Goal: Entertainment & Leisure: Browse casually

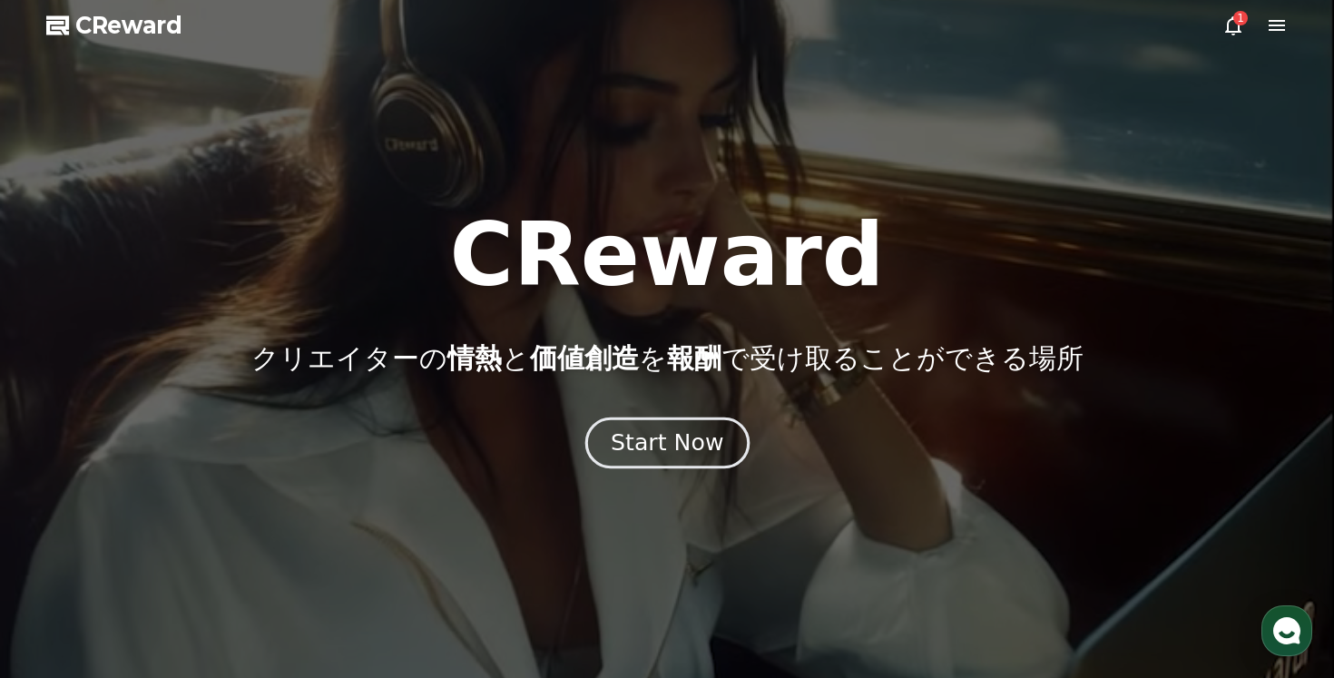
click at [636, 454] on div "Start Now" at bounding box center [667, 442] width 112 height 31
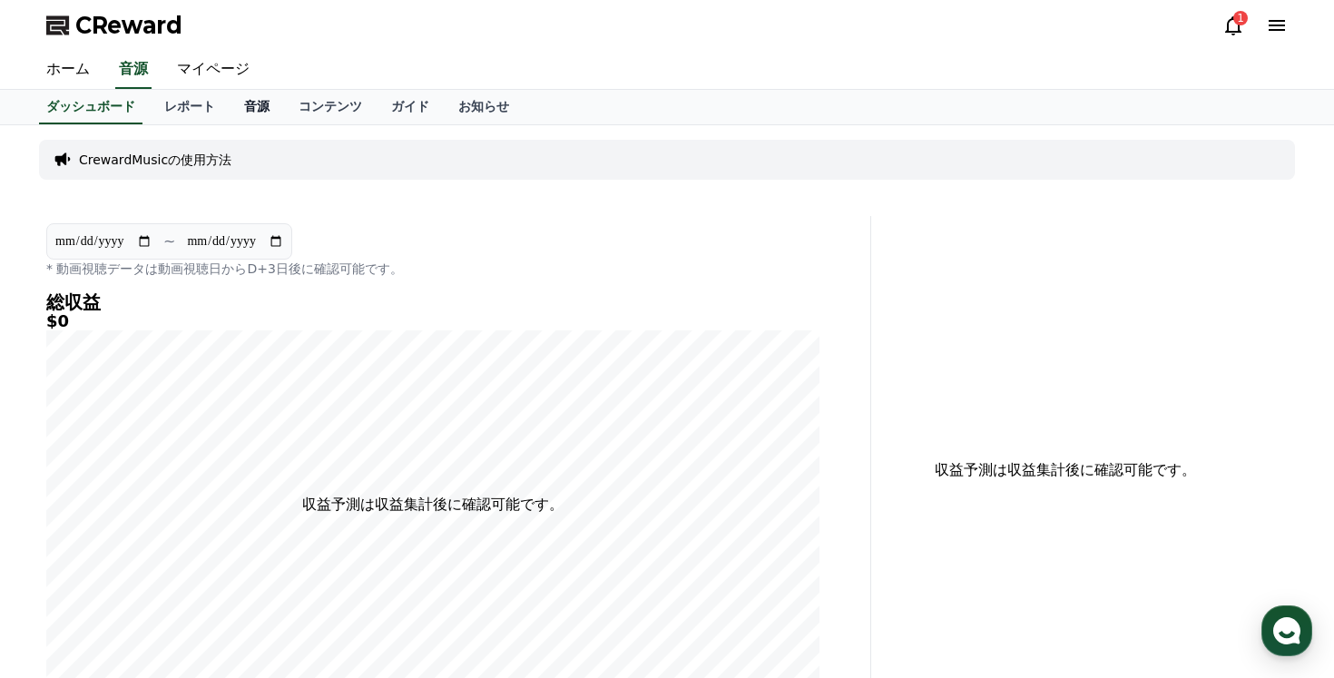
click at [254, 109] on link "音源" at bounding box center [257, 107] width 54 height 34
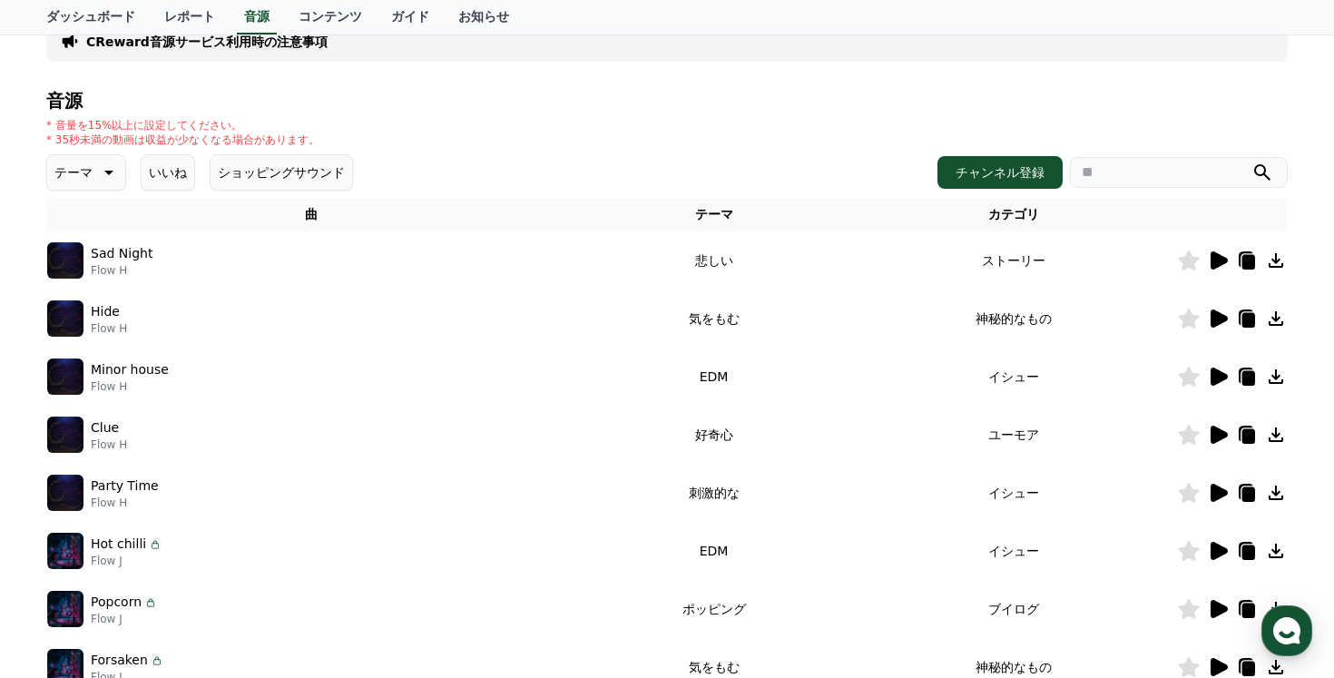
scroll to position [142, 0]
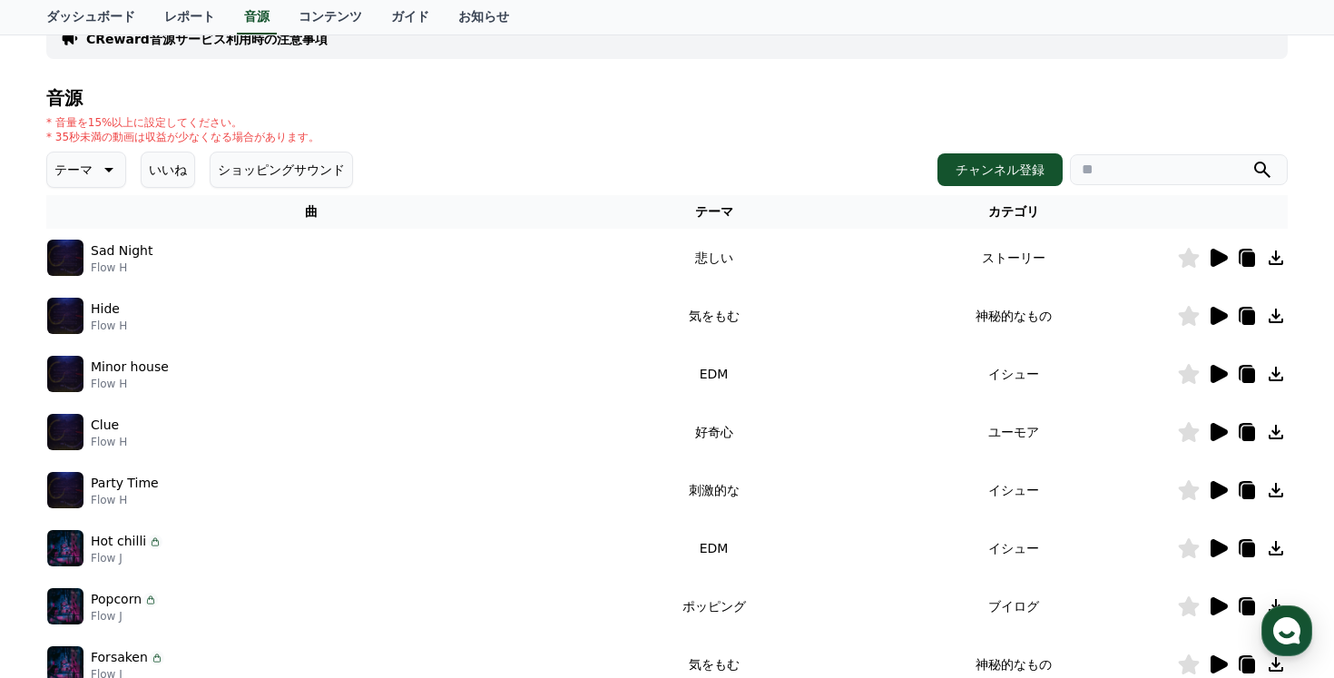
click at [93, 166] on button "テーマ" at bounding box center [86, 170] width 80 height 36
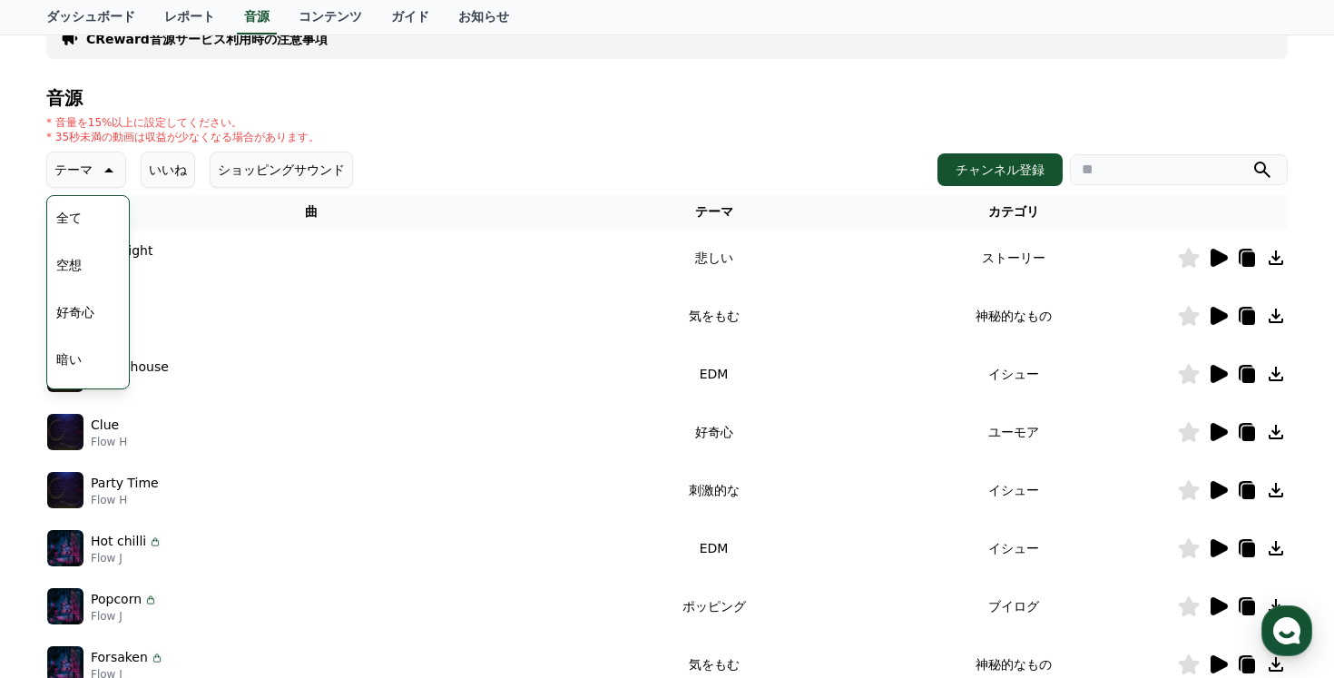
click at [87, 269] on button "空想" at bounding box center [69, 265] width 40 height 40
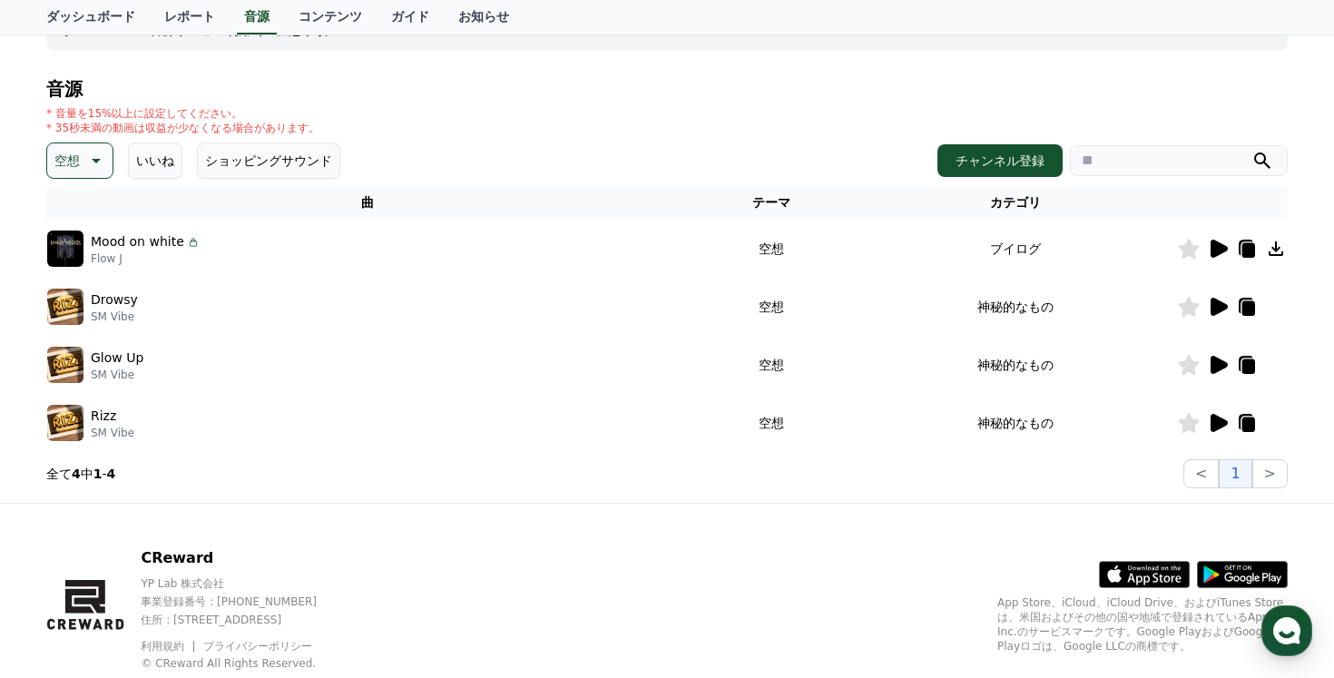
scroll to position [180, 0]
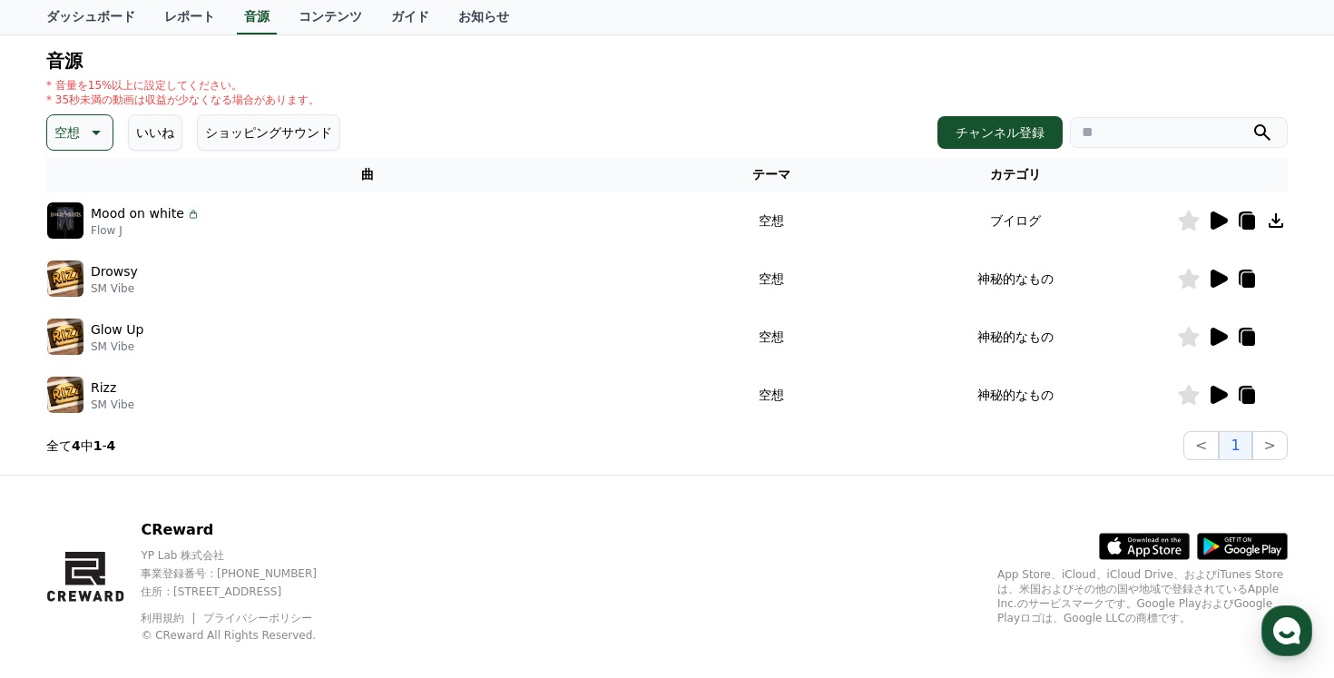
click at [74, 135] on p "空想" at bounding box center [66, 132] width 25 height 25
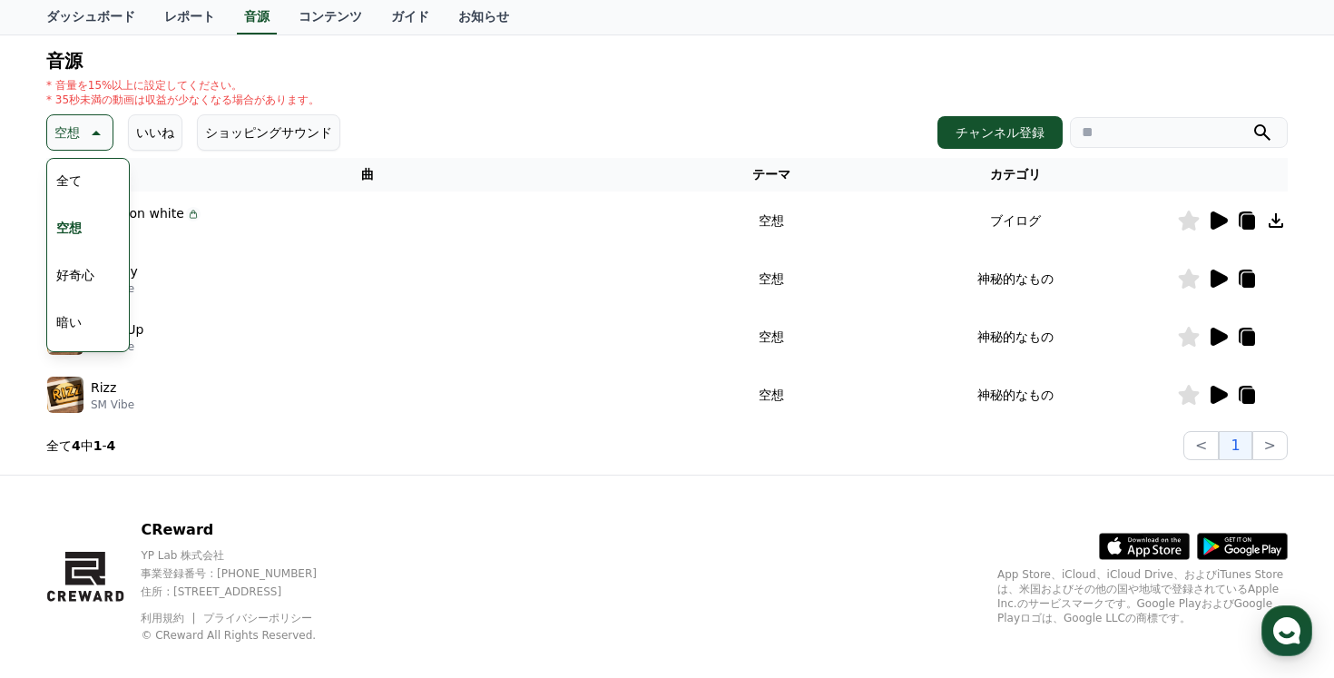
click at [86, 280] on button "好奇心" at bounding box center [75, 275] width 53 height 40
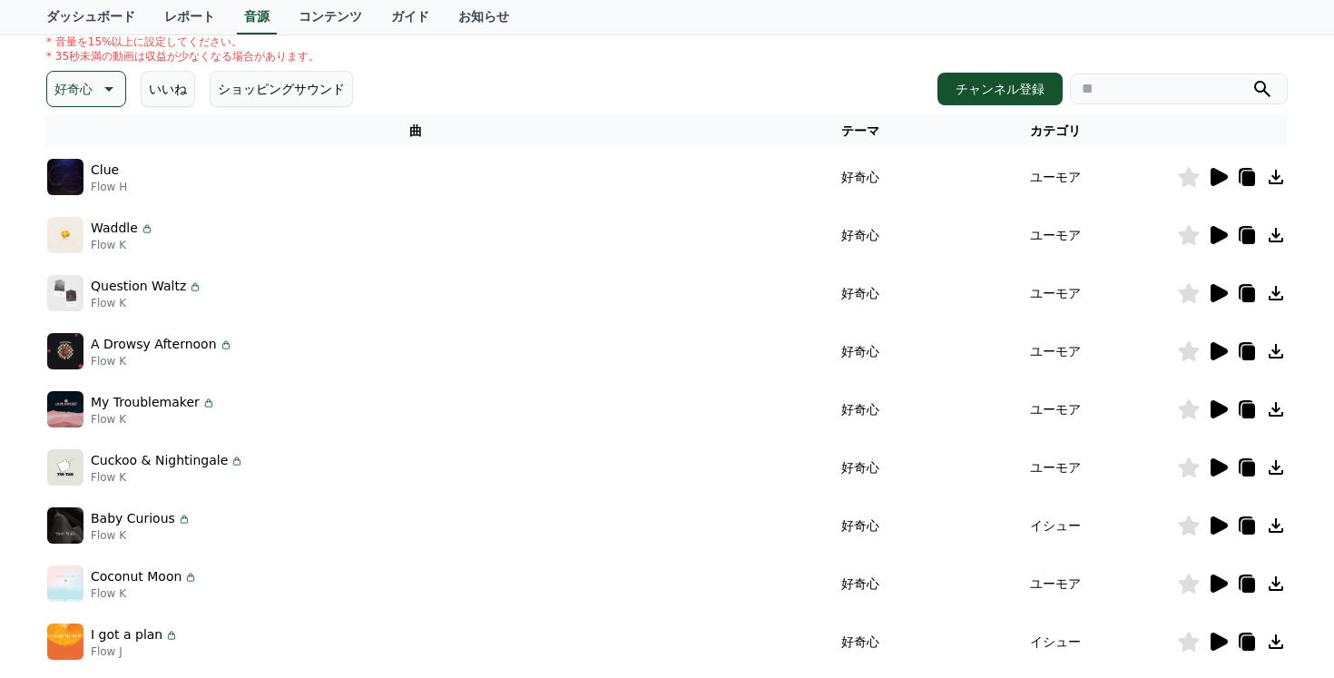
scroll to position [296, 0]
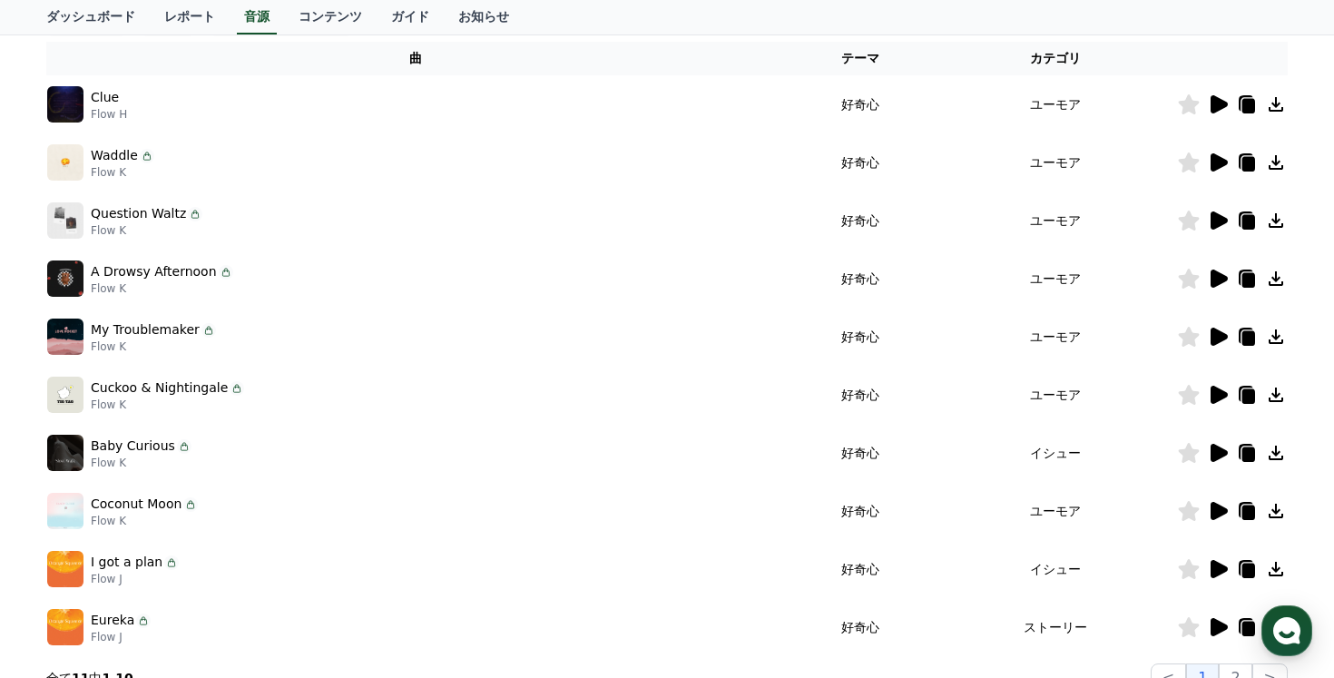
click at [1226, 227] on icon at bounding box center [1218, 221] width 22 height 22
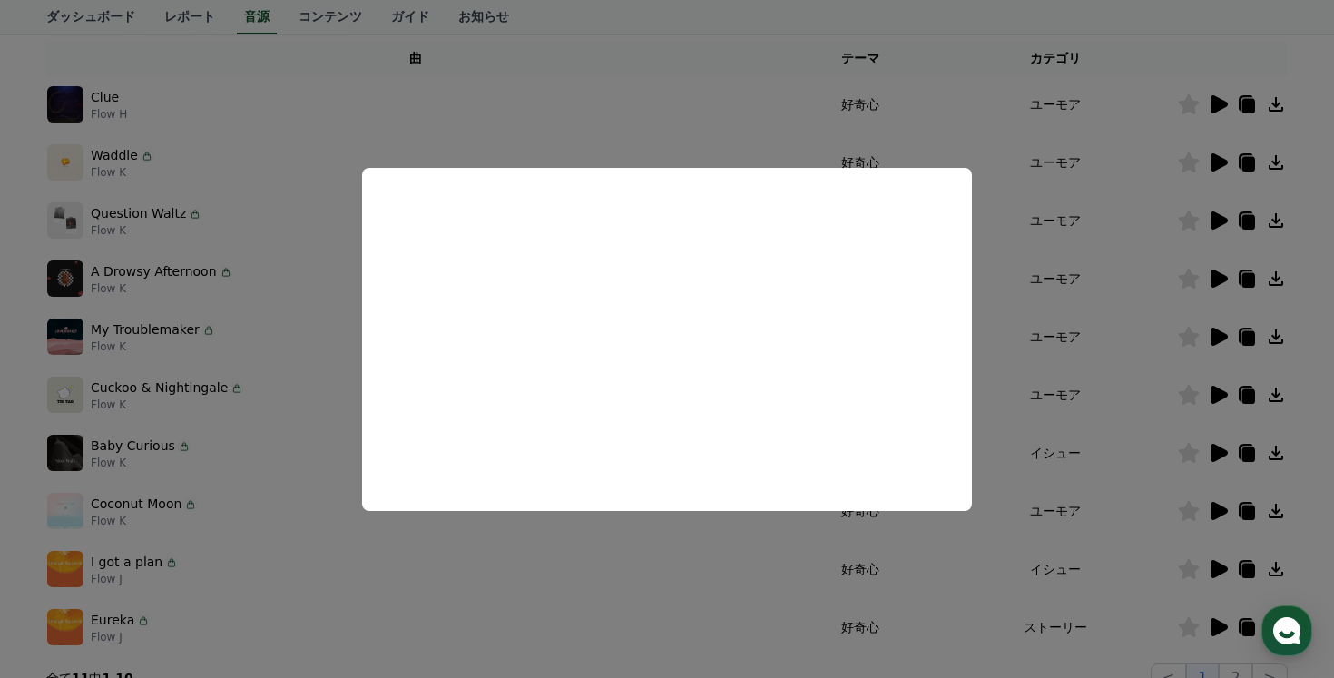
click at [619, 552] on button "close modal" at bounding box center [667, 339] width 1334 height 678
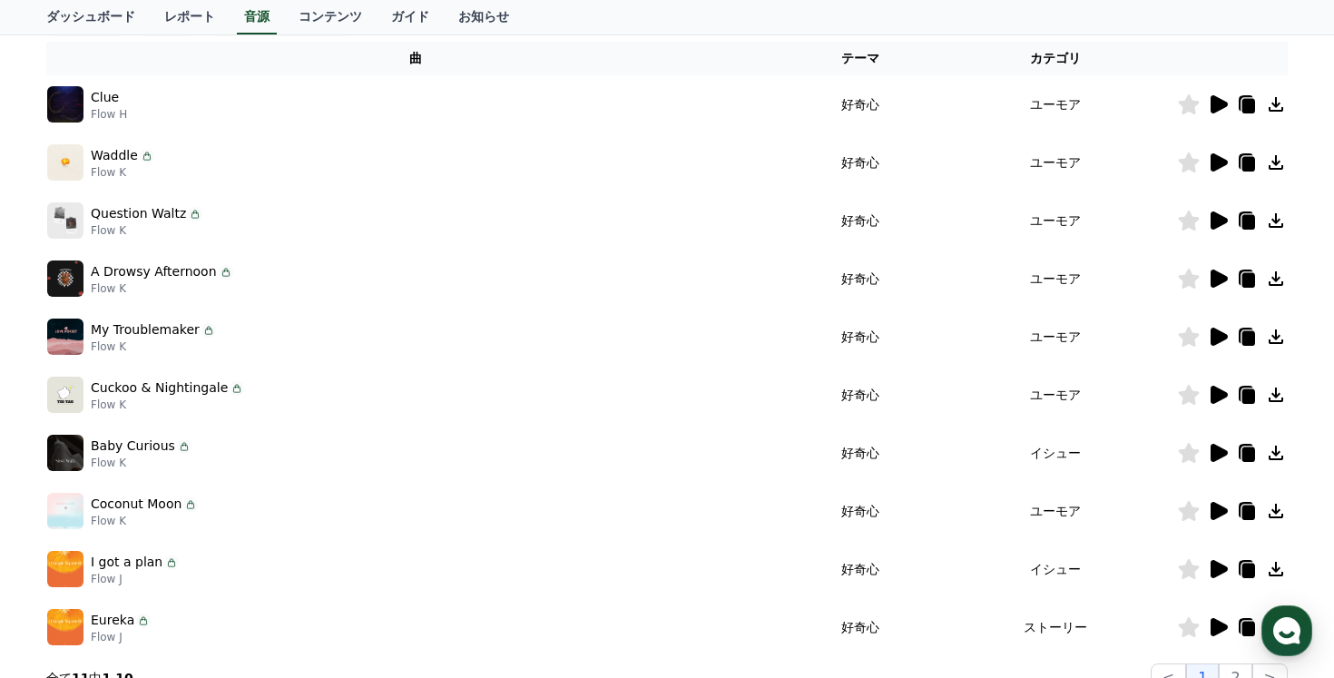
click at [1213, 395] on icon at bounding box center [1218, 395] width 17 height 18
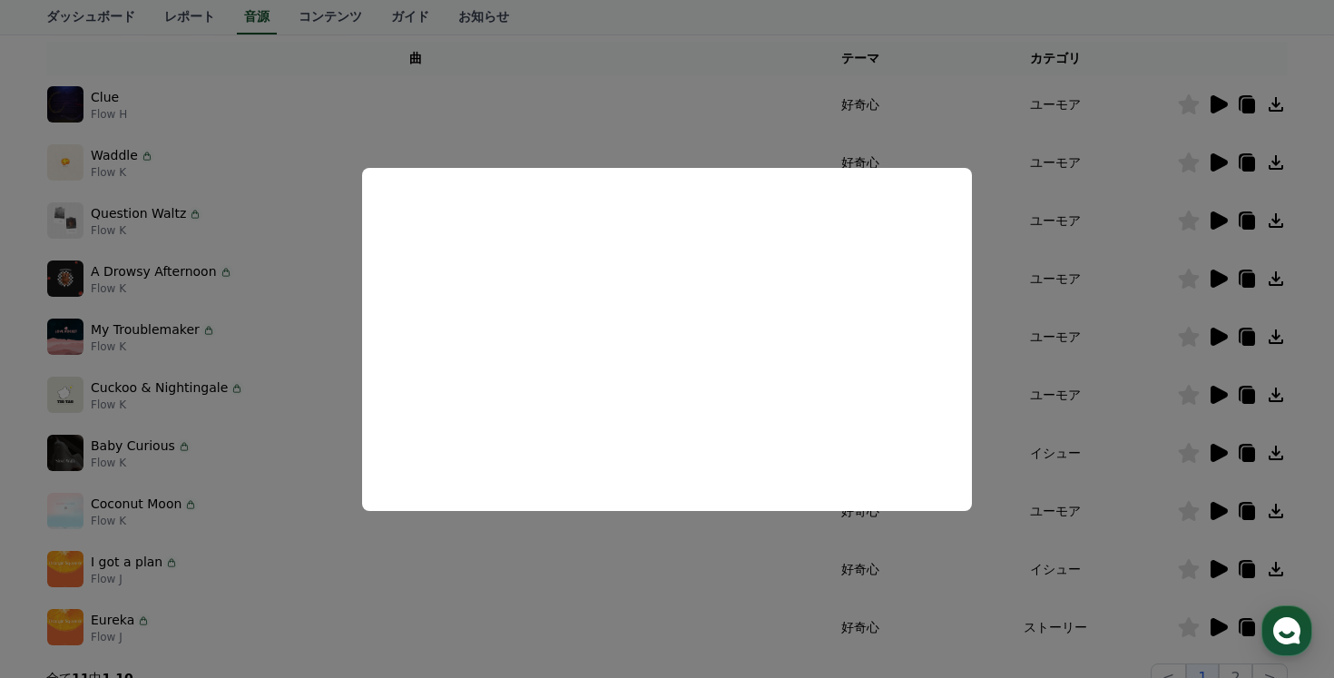
click at [619, 560] on button "close modal" at bounding box center [667, 339] width 1334 height 678
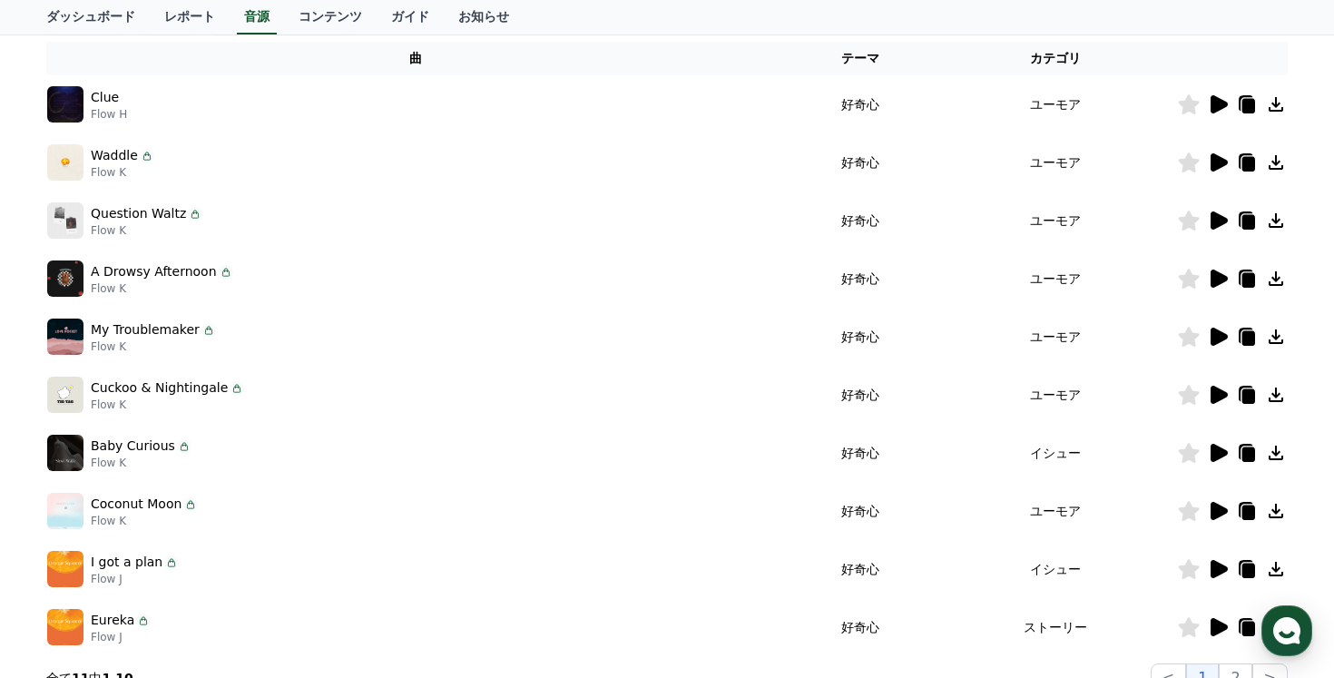
click at [1214, 103] on icon at bounding box center [1218, 104] width 17 height 18
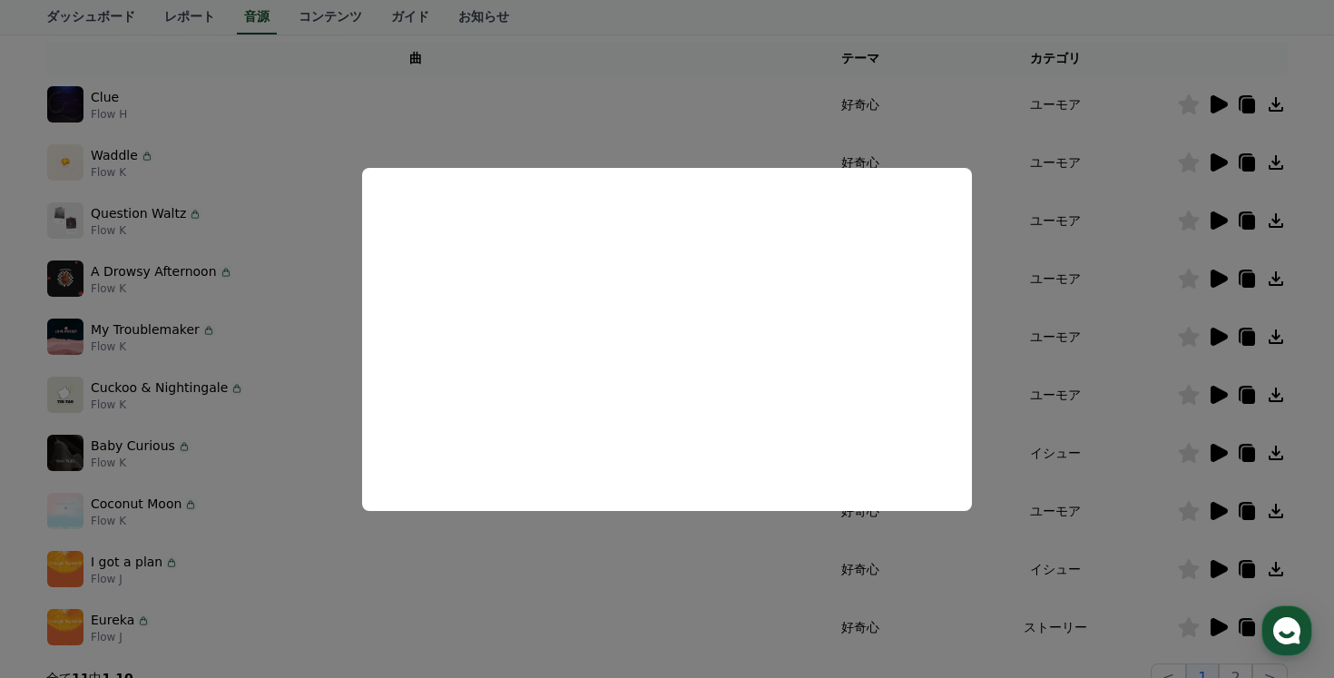
click at [624, 589] on button "close modal" at bounding box center [667, 339] width 1334 height 678
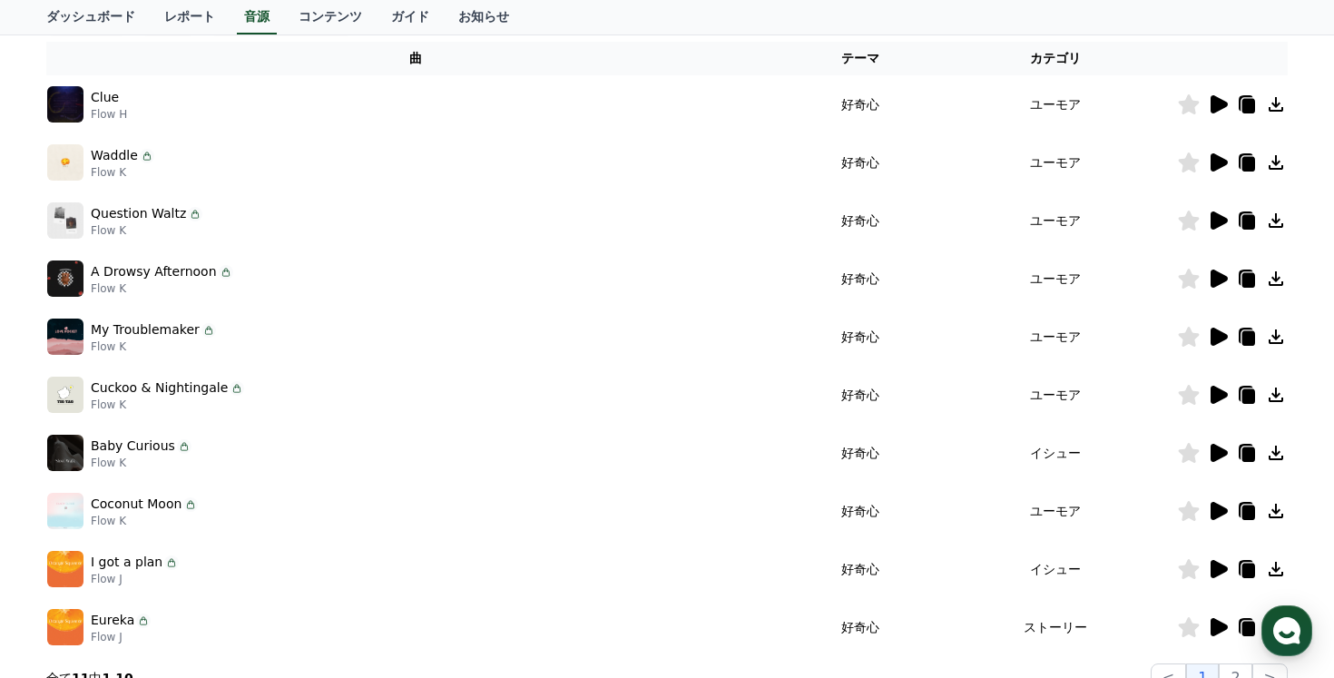
click at [1217, 504] on icon at bounding box center [1218, 511] width 17 height 18
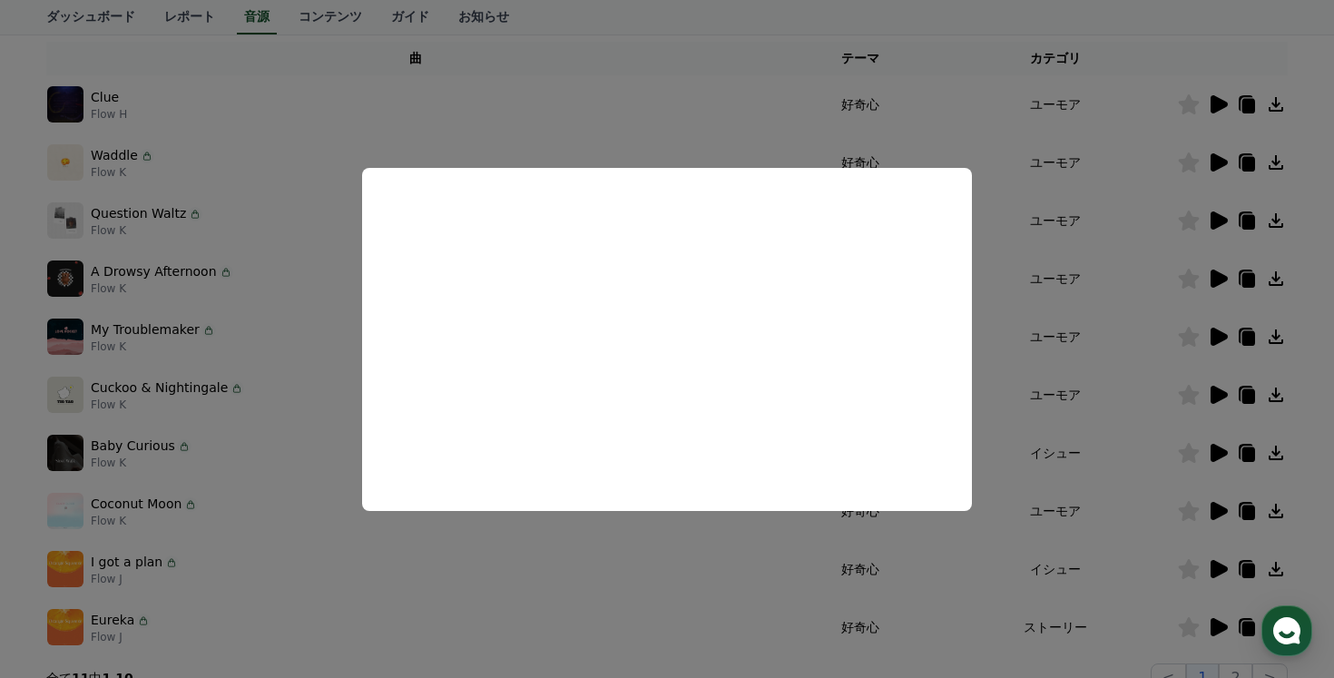
click at [583, 119] on button "close modal" at bounding box center [667, 339] width 1334 height 678
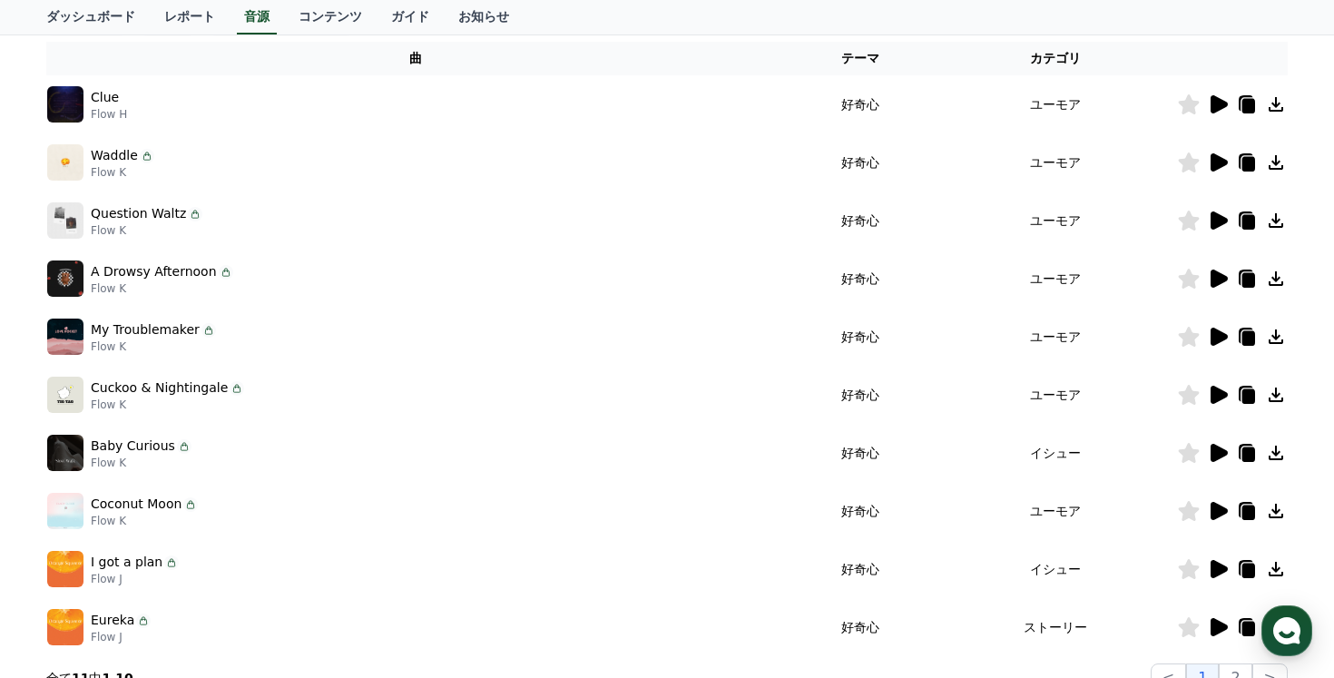
click at [1217, 276] on icon at bounding box center [1218, 278] width 17 height 18
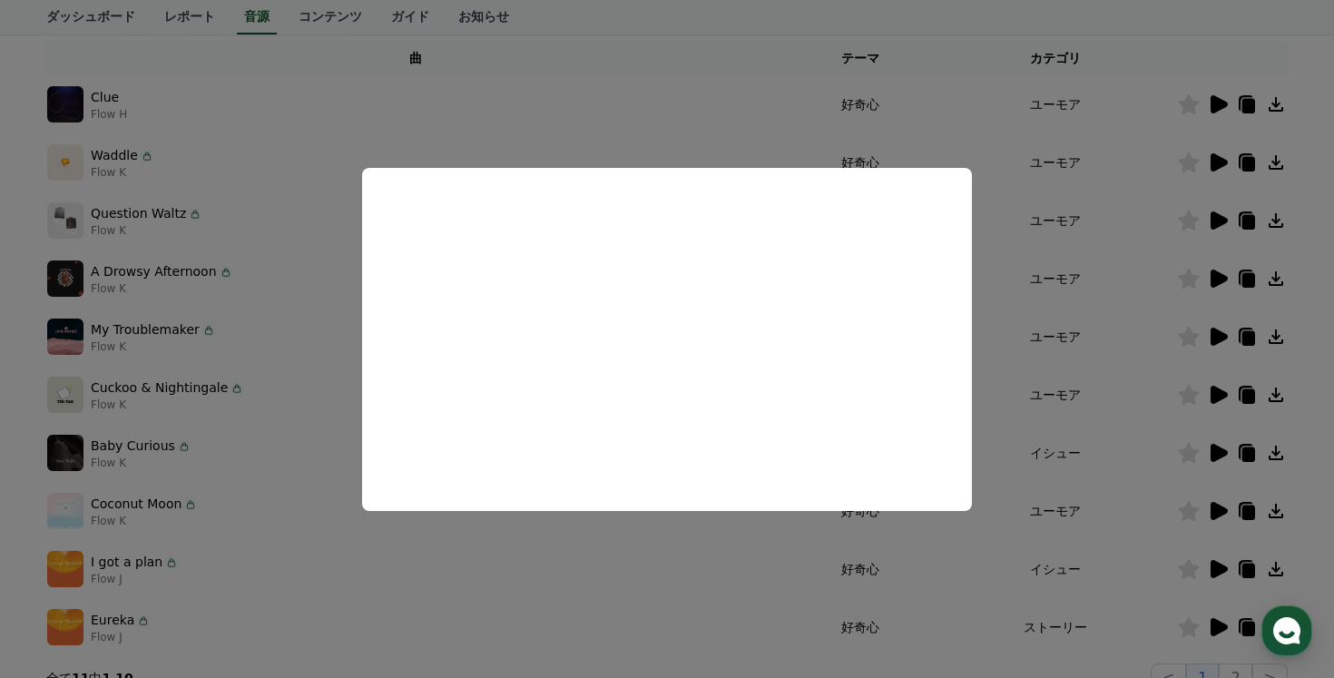
click at [237, 383] on button "close modal" at bounding box center [667, 339] width 1334 height 678
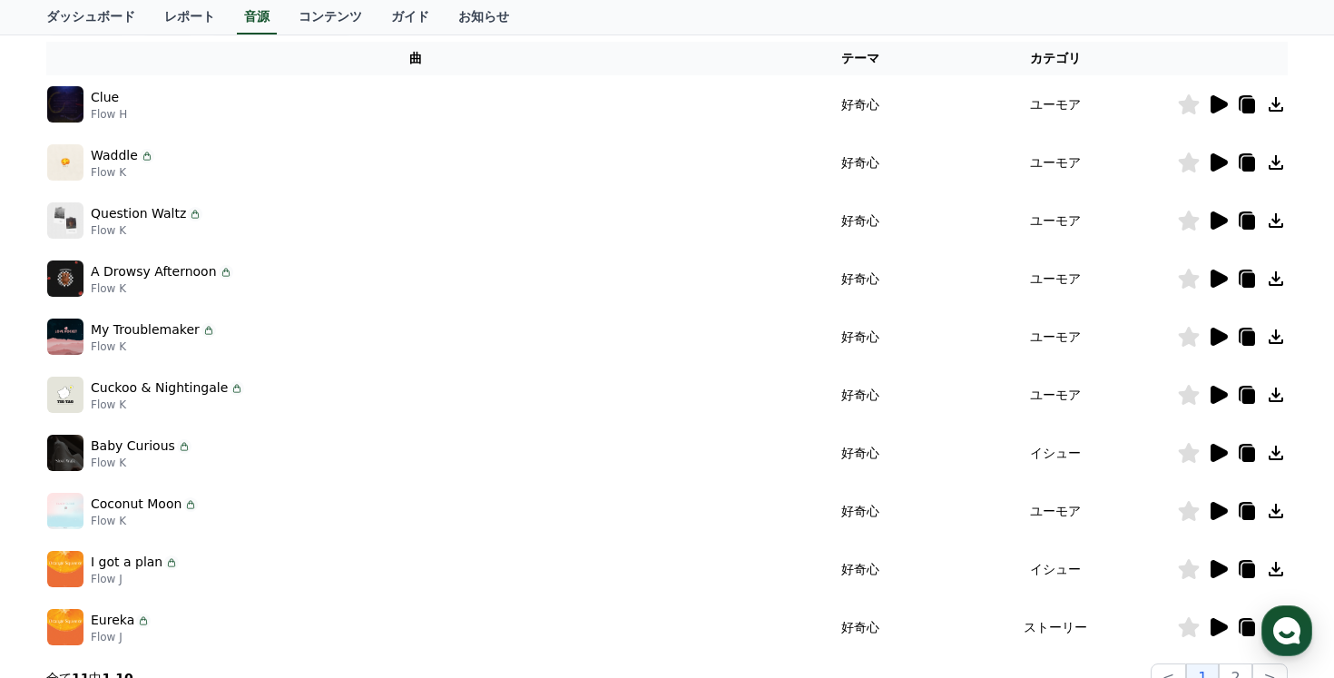
click at [247, 224] on div "Question Waltz Flow K" at bounding box center [416, 220] width 738 height 36
click at [1218, 278] on icon at bounding box center [1218, 278] width 17 height 18
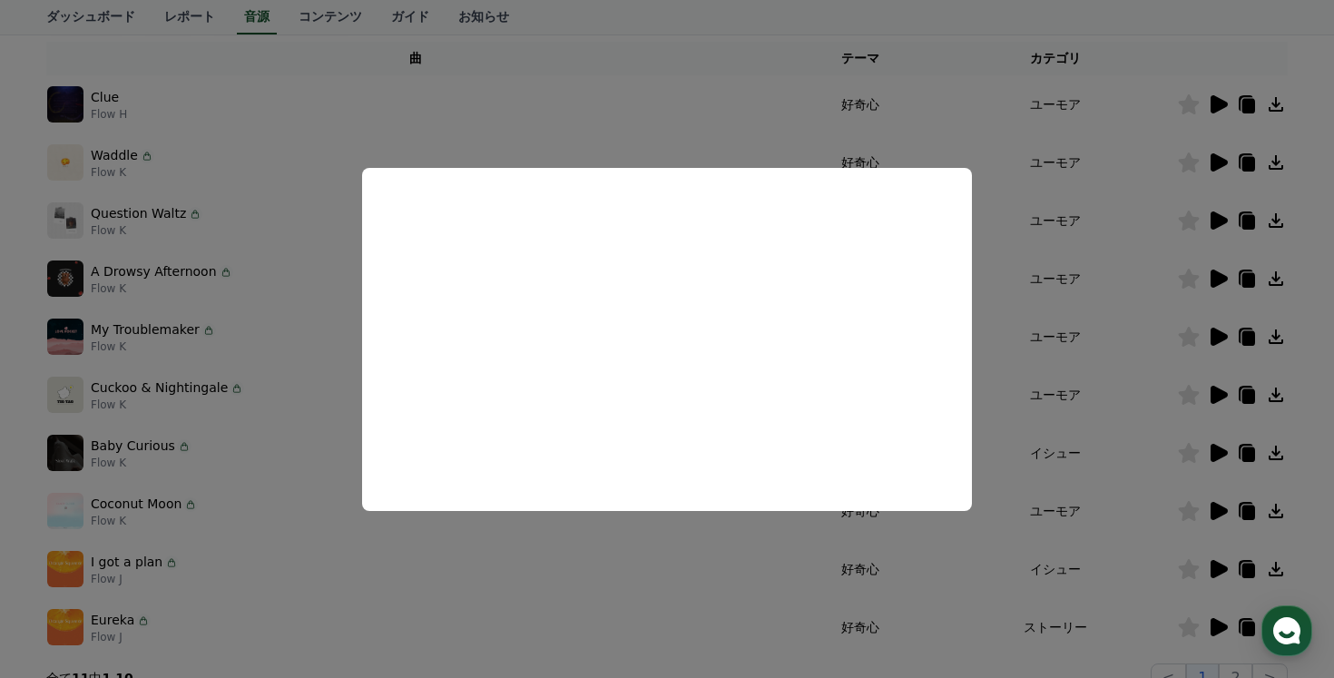
click at [274, 433] on button "close modal" at bounding box center [667, 339] width 1334 height 678
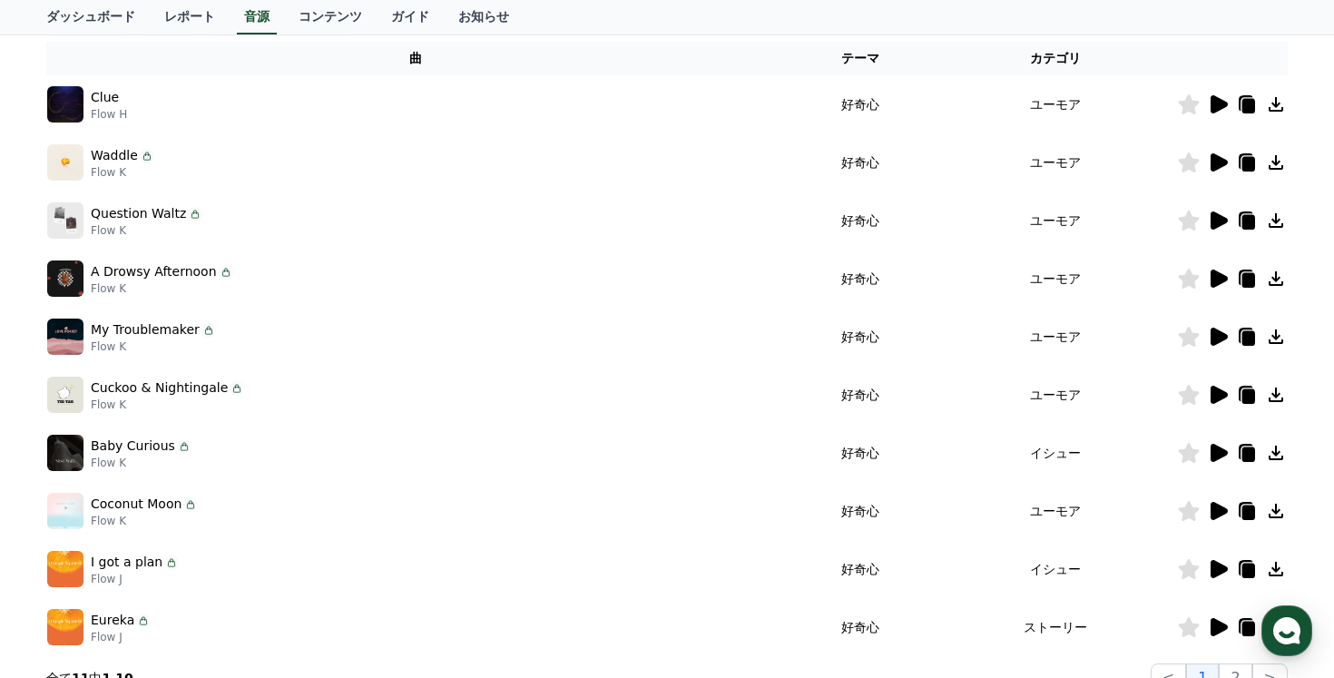
click at [1228, 334] on div at bounding box center [1232, 337] width 109 height 22
click at [1217, 336] on icon at bounding box center [1218, 337] width 17 height 18
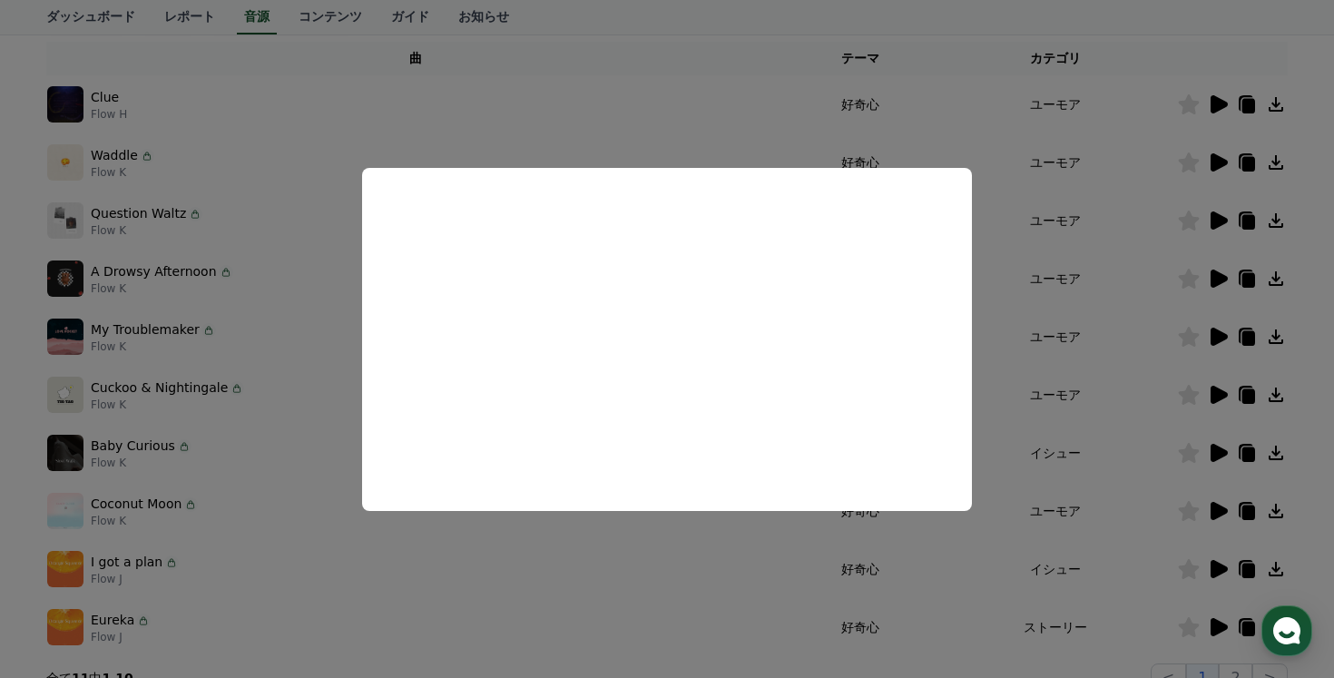
click at [334, 362] on button "close modal" at bounding box center [667, 339] width 1334 height 678
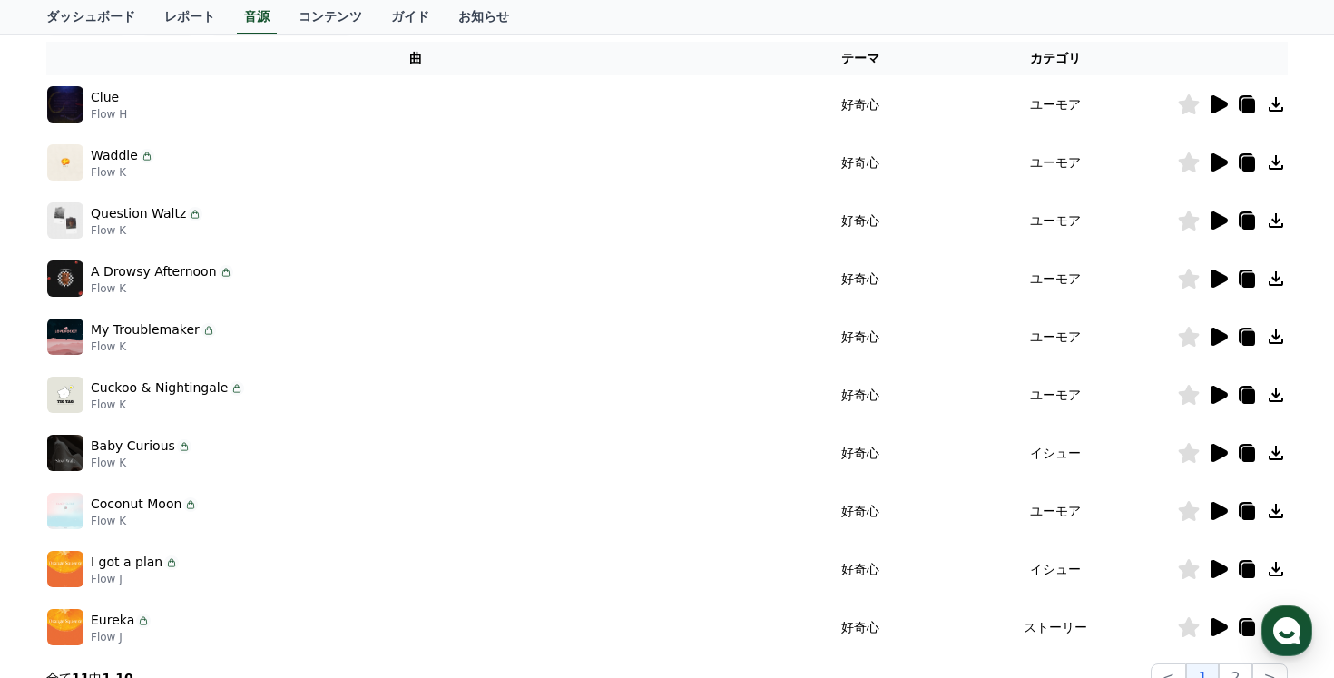
click at [1213, 220] on icon at bounding box center [1218, 220] width 17 height 18
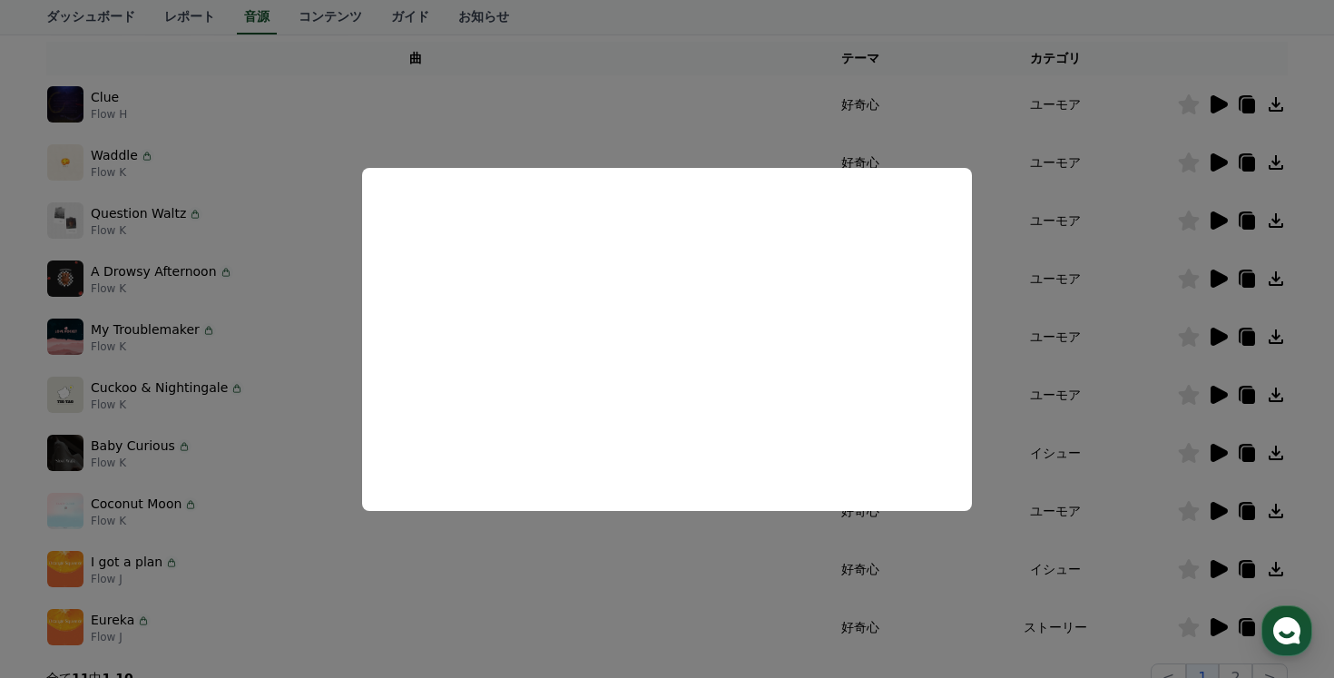
click at [526, 617] on button "close modal" at bounding box center [667, 339] width 1334 height 678
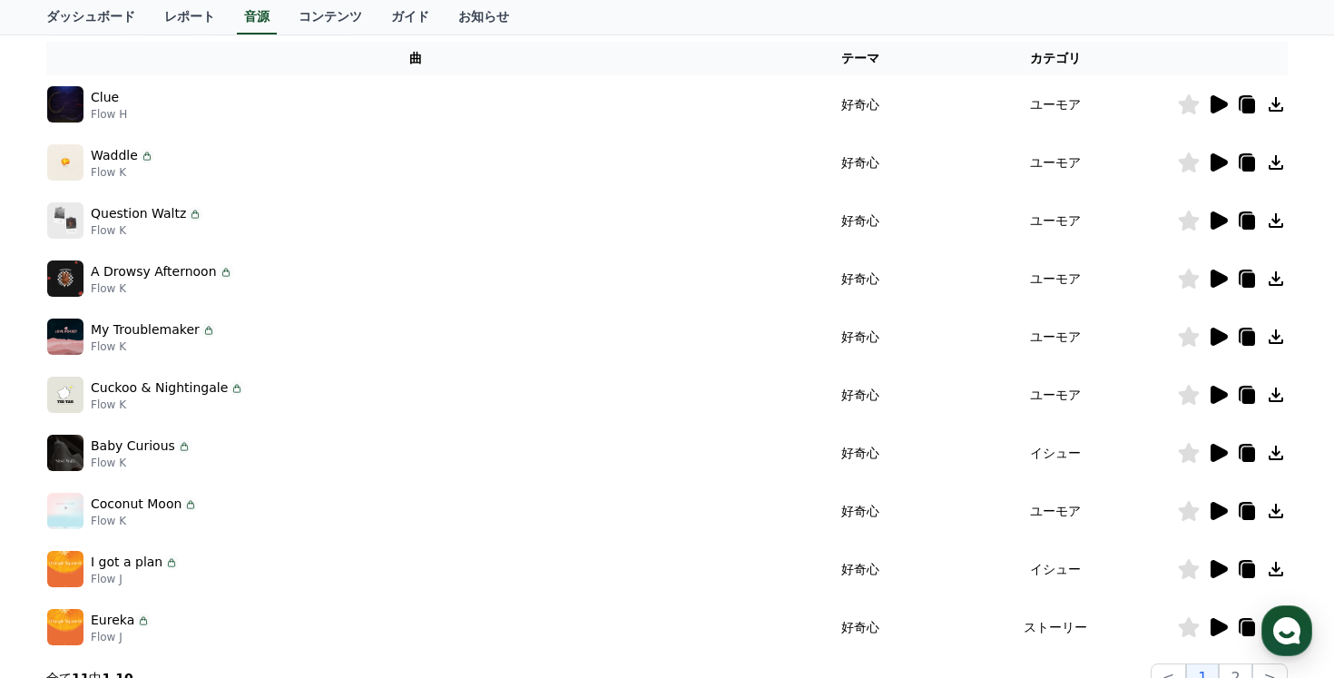
click at [1217, 621] on icon at bounding box center [1218, 627] width 17 height 18
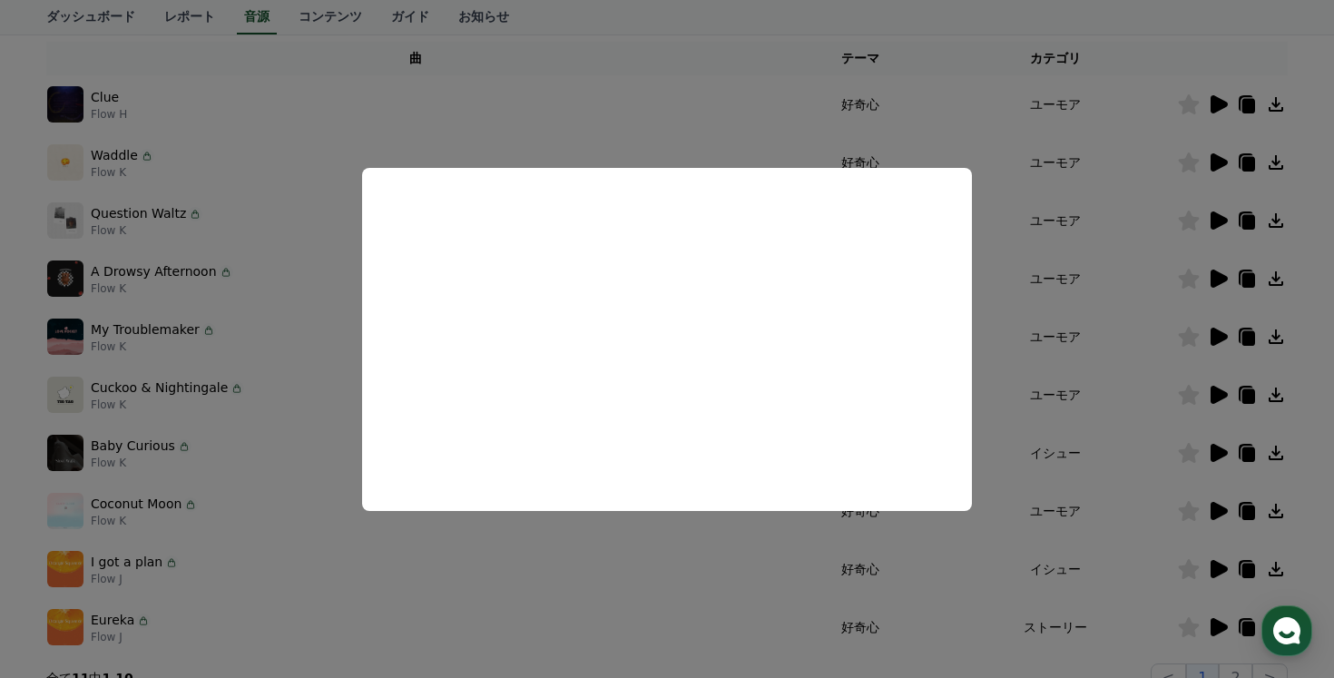
click at [191, 503] on button "close modal" at bounding box center [667, 339] width 1334 height 678
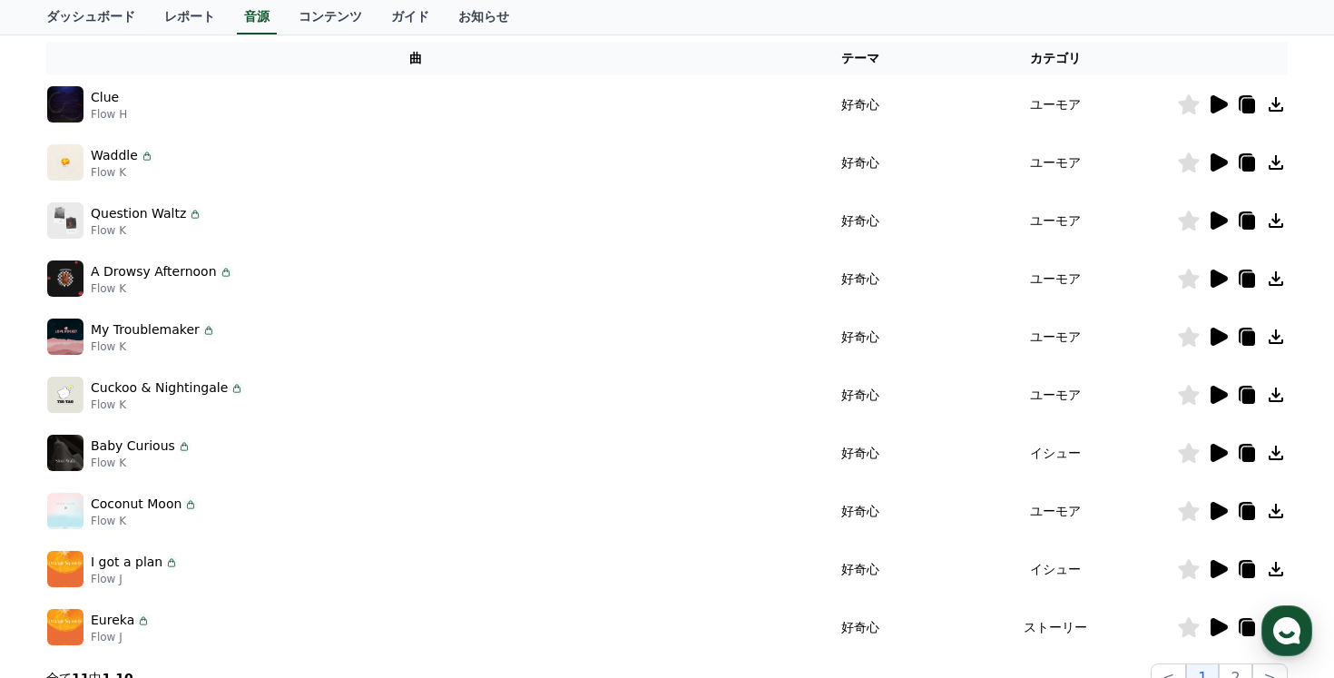
click at [1210, 509] on icon at bounding box center [1218, 511] width 17 height 18
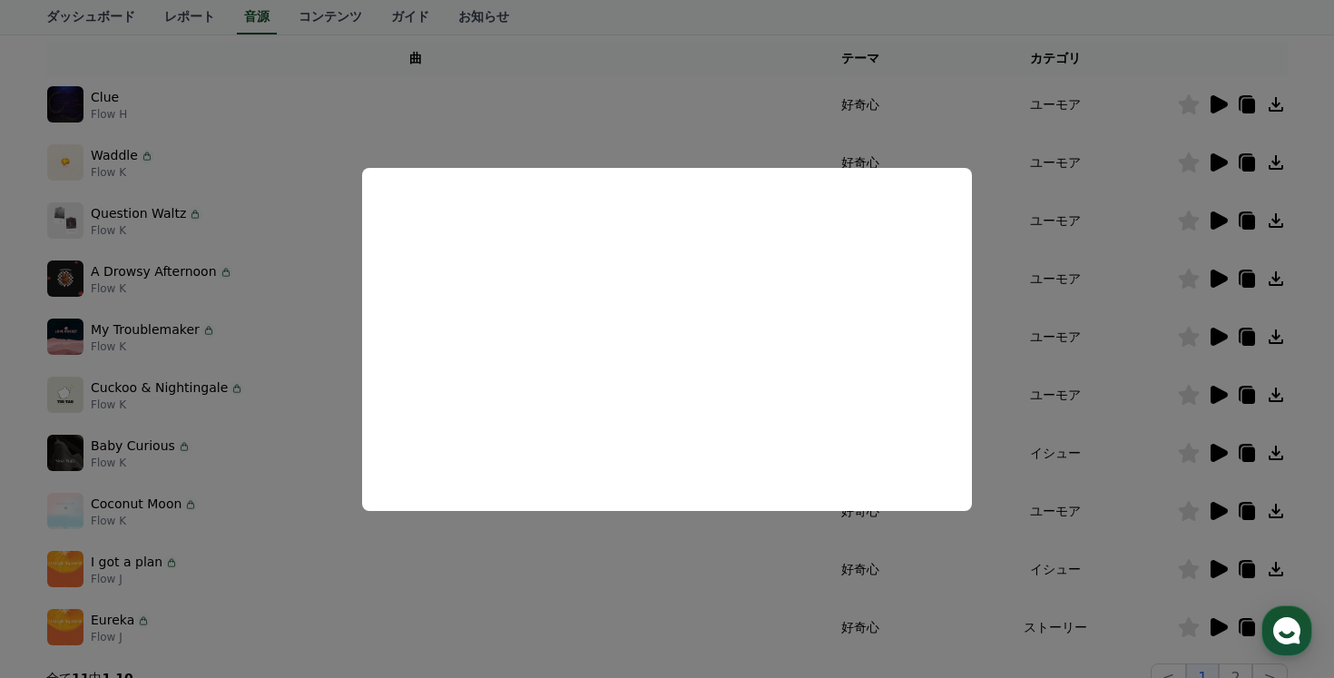
click at [236, 505] on button "close modal" at bounding box center [667, 339] width 1334 height 678
